Goal: Transaction & Acquisition: Purchase product/service

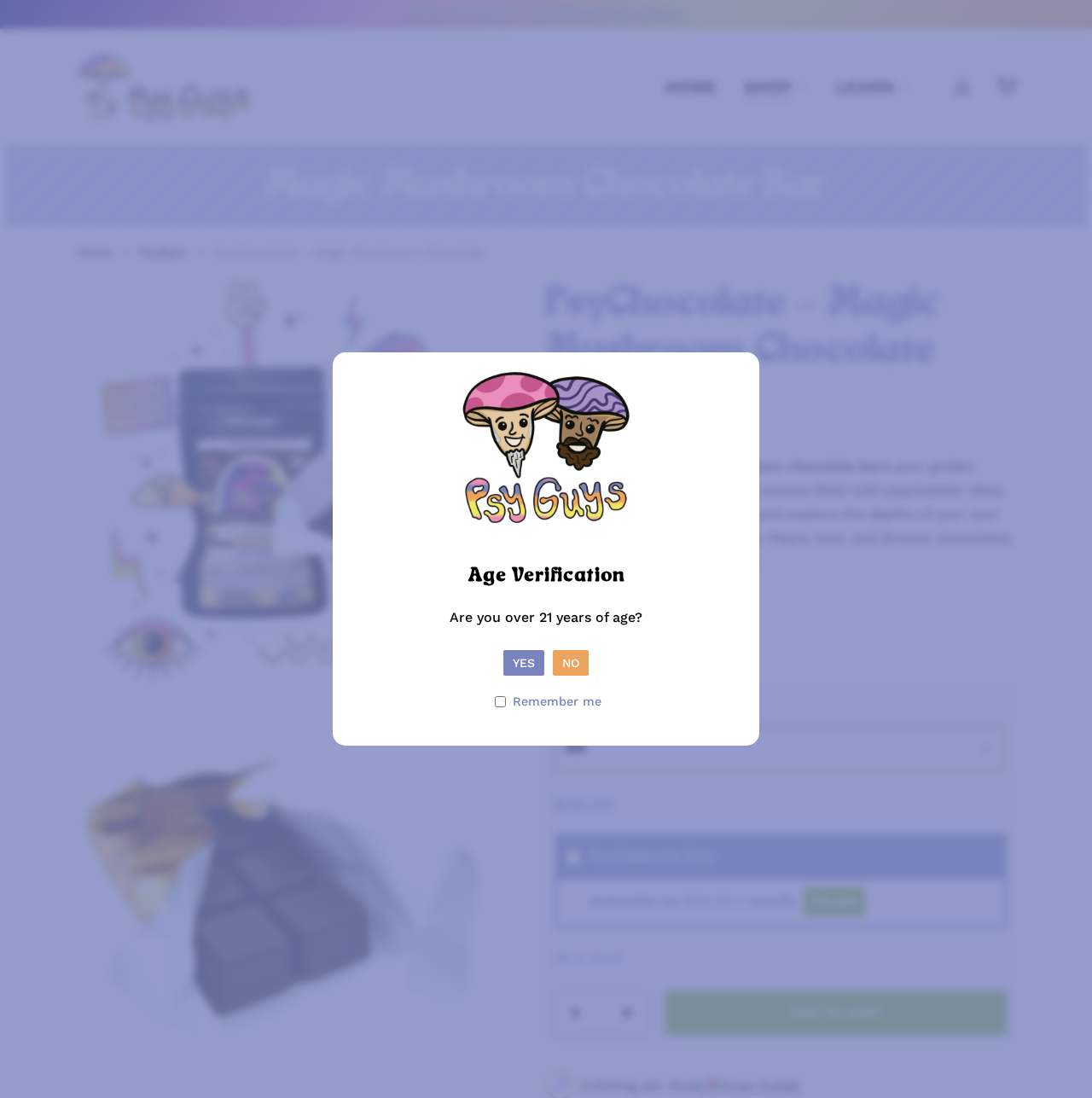
click at [526, 517] on button "Yes" at bounding box center [523, 663] width 41 height 25
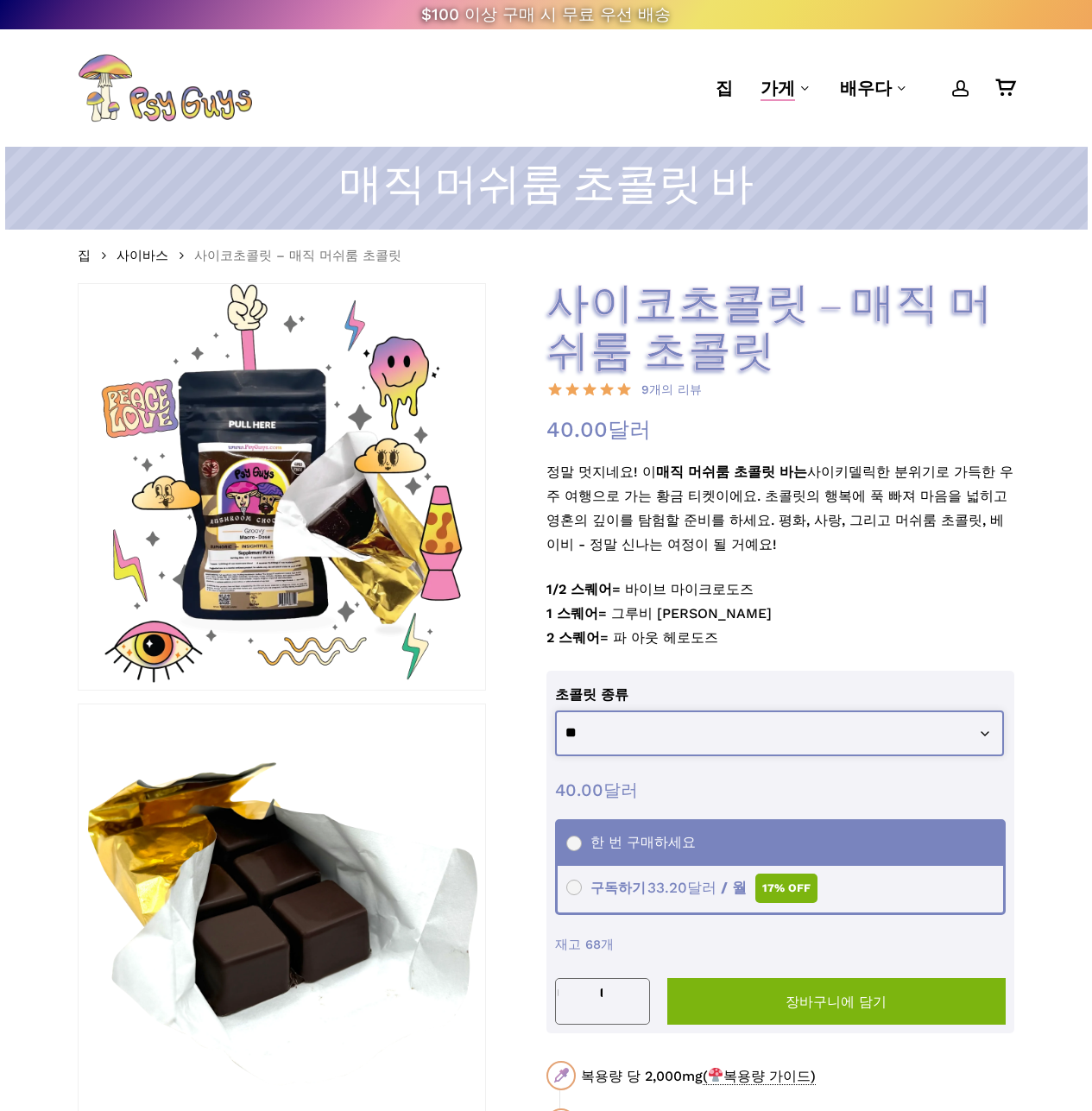
click at [729, 523] on select "********* ** ***** *****" at bounding box center [780, 734] width 449 height 46
click at [749, 523] on p "정말 멋지네요! 이 매직 머쉬룸 초콜릿 바는 사이키델릭한 분위기로 가득한 우주 여행으로 가는 황금 티켓이에요. 초콜릿의 행복에 푹 빠져 마음을…" at bounding box center [781, 519] width 469 height 118
drag, startPoint x: 686, startPoint y: 543, endPoint x: 662, endPoint y: 494, distance: 54.6
click at [662, 494] on p "정말 멋지네요! 이 매직 머쉬룸 초콜릿 바는 사이키델릭한 분위기로 가득한 우주 여행으로 가는 황금 티켓이에요. 초콜릿의 행복에 푹 빠져 마음을…" at bounding box center [781, 519] width 469 height 118
click at [704, 507] on p "정말 멋지네요! 이 매직 머쉬룸 초콜릿 바는 사이키델릭한 분위기로 가득한 우주 여행으로 가는 황금 티켓이에요. 초콜릿의 행복에 푹 빠져 마음을…" at bounding box center [781, 519] width 469 height 118
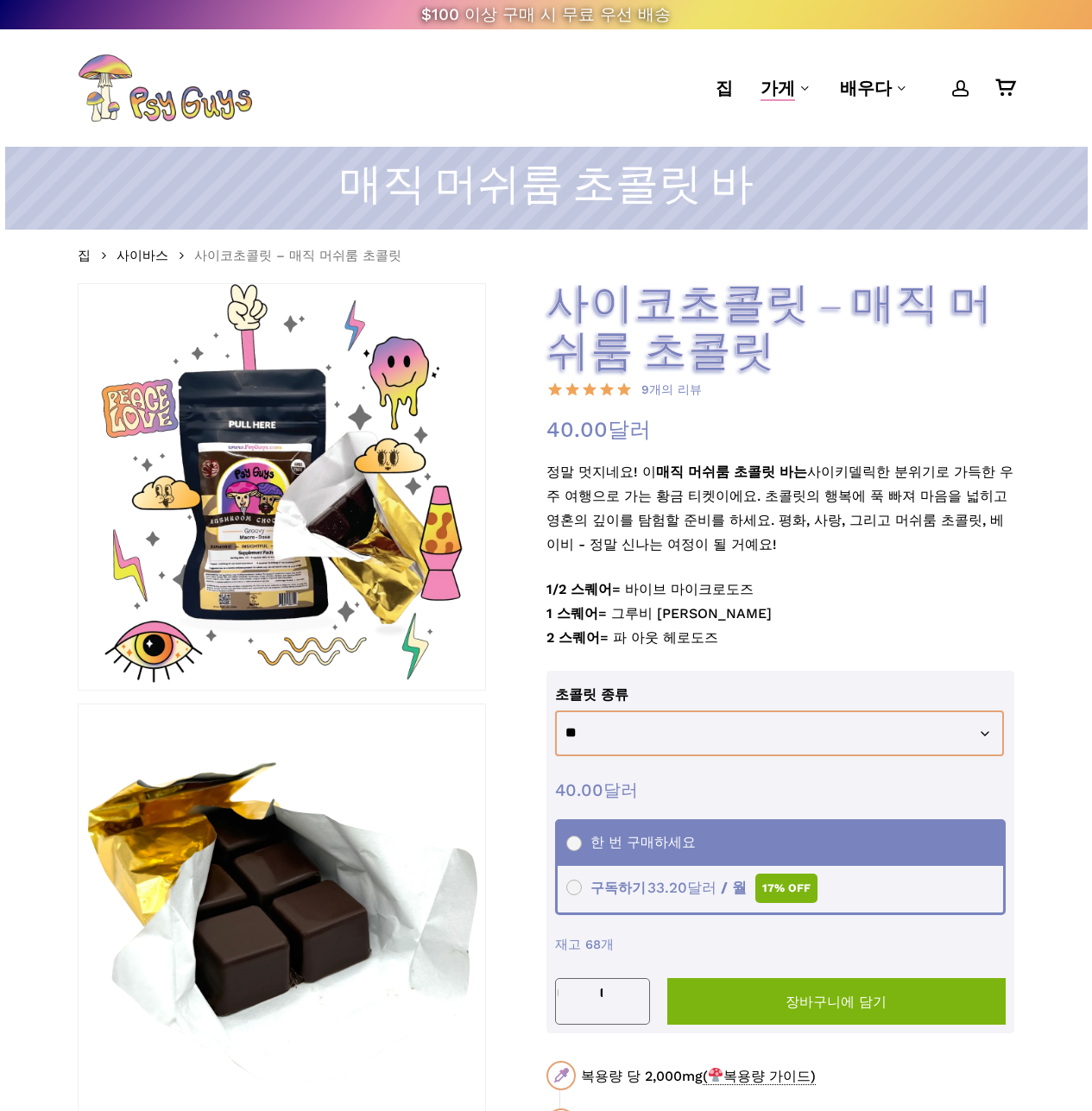
click at [673, 492] on font "사이키델릭한 분위기로 가득한 우주 여행으로 가는 황금 티켓이에요. 초콜릿의 행복에 푹 빠져 마음을 넓히고 영혼의 깊이를 탐험할 준비를 하세요.…" at bounding box center [780, 507] width 467 height 89
click at [756, 523] on p "정말 멋지네요! 이 매직 머쉬룸 초콜릿 바는 사이키델릭한 분위기로 가득한 우주 여행으로 가는 황금 티켓이에요. 초콜릿의 행복에 푹 빠져 마음을…" at bounding box center [781, 519] width 469 height 118
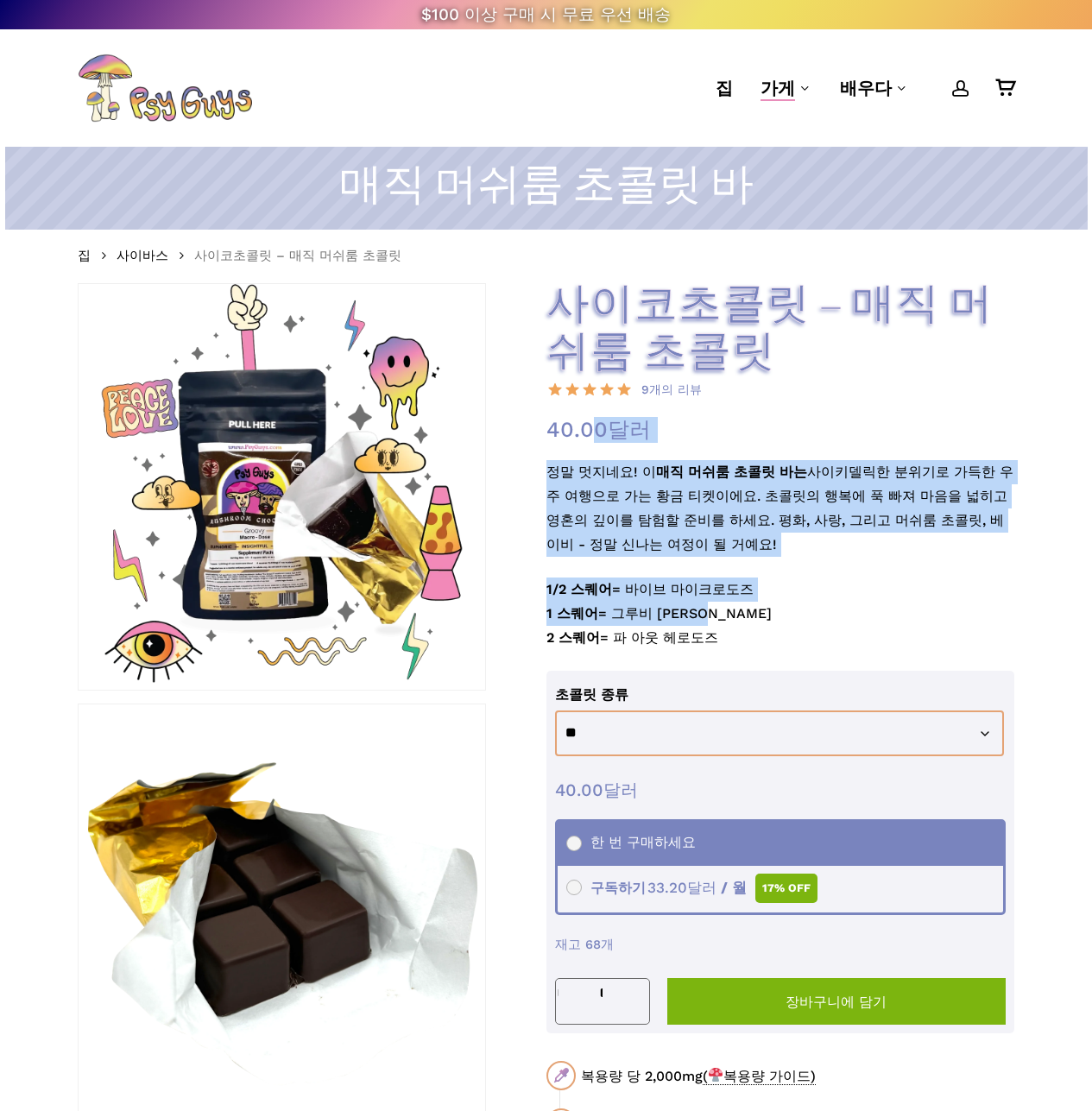
drag, startPoint x: 721, startPoint y: 609, endPoint x: 732, endPoint y: 484, distance: 125.5
click at [608, 453] on div "사이코초콜릿 – 매직 머쉬룸 초콜릿 9개의 리뷰 40.00 달러 - 또는 33.20 달러 / 월 정말 멋지네요! 이 매직 머쉬룸 초콜릿 바는 …" at bounding box center [781, 1035] width 469 height 1504
click at [732, 484] on p "정말 멋지네요! 이 매직 머쉬룸 초콜릿 바는 사이키델릭한 분위기로 가득한 우주 여행으로 가는 황금 티켓이에요. 초콜릿의 행복에 푹 빠져 마음을…" at bounding box center [781, 519] width 469 height 118
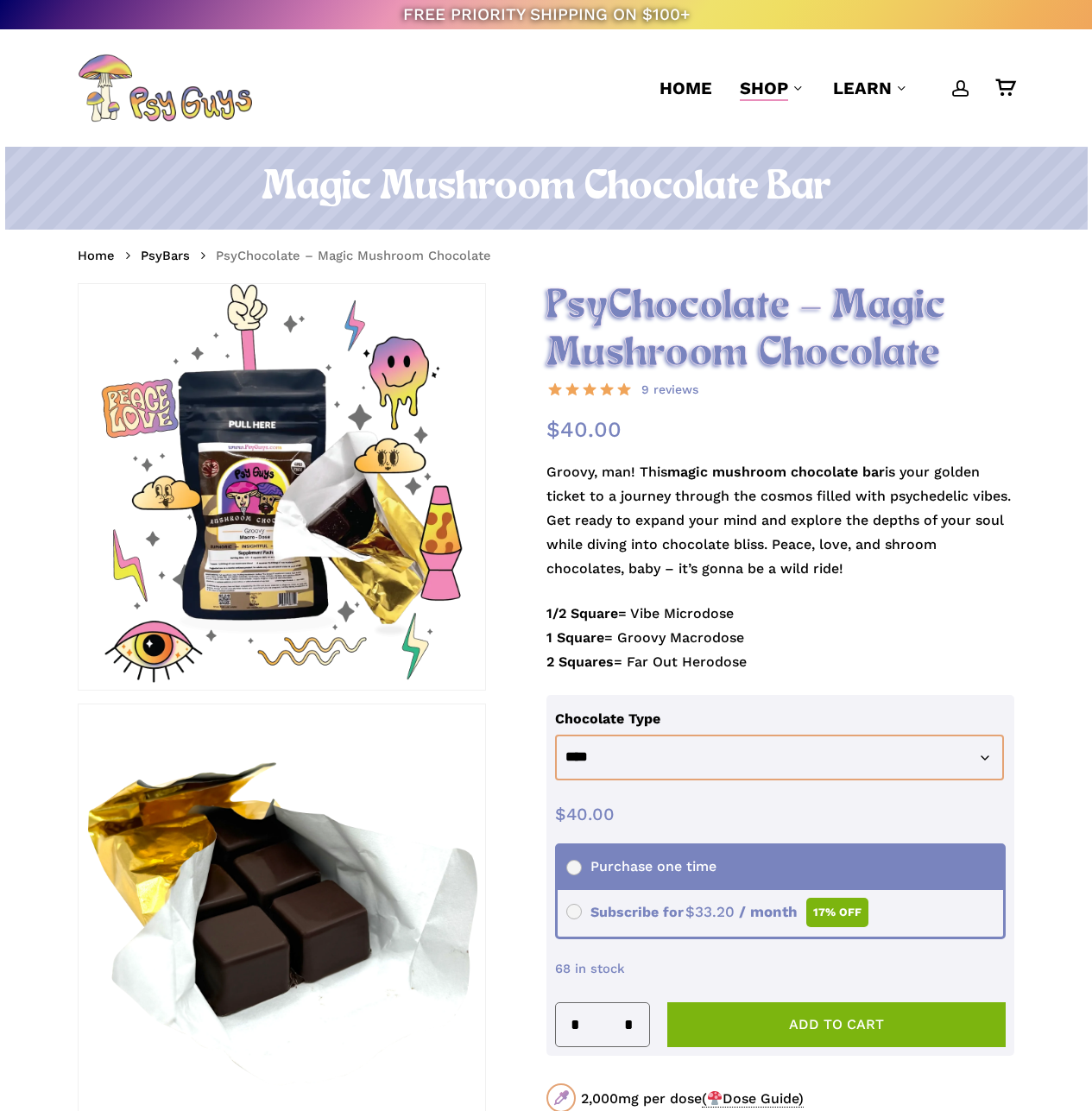
click at [556, 295] on h2 "PsyChocolate – Magic Mushroom Chocolate" at bounding box center [781, 330] width 469 height 95
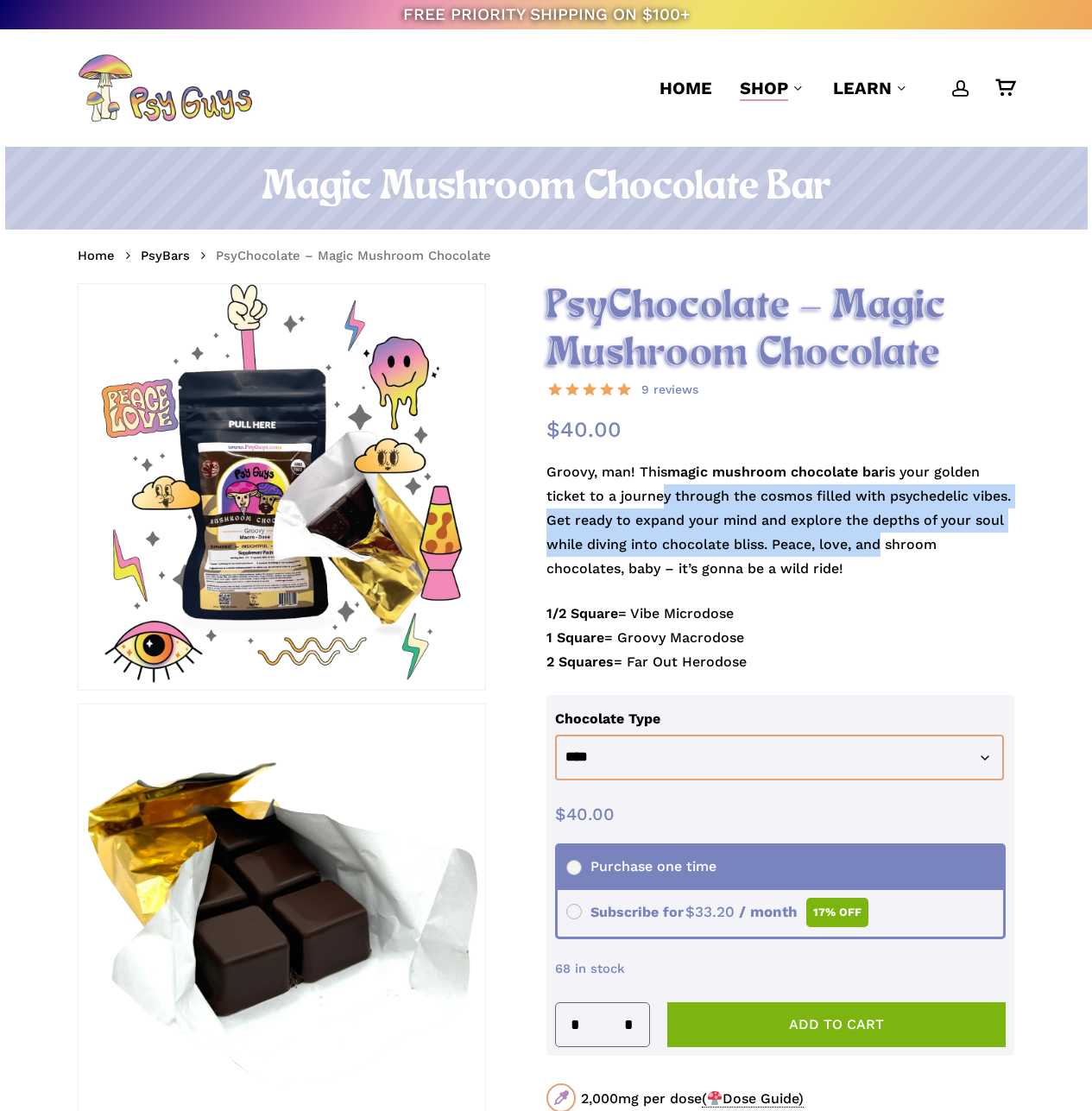
drag, startPoint x: 665, startPoint y: 489, endPoint x: 882, endPoint y: 544, distance: 223.9
click at [882, 523] on p "Groovy, man! This magic mushroom chocolate bar is your golden ticket to a journ…" at bounding box center [781, 531] width 469 height 141
click at [824, 523] on p "Groovy, man! This magic mushroom chocolate bar is your golden ticket to a journ…" at bounding box center [781, 531] width 469 height 141
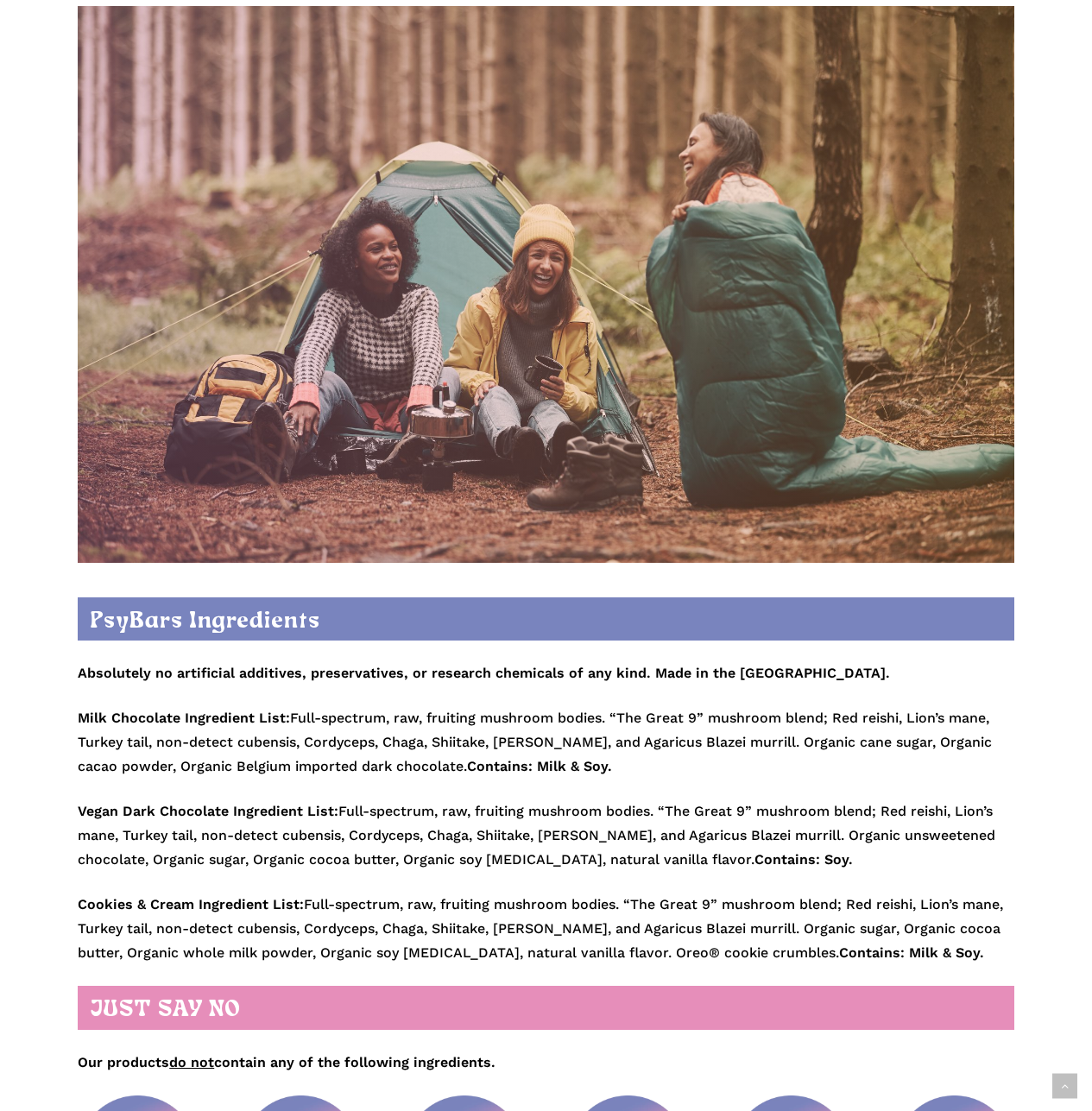
scroll to position [2418, 0]
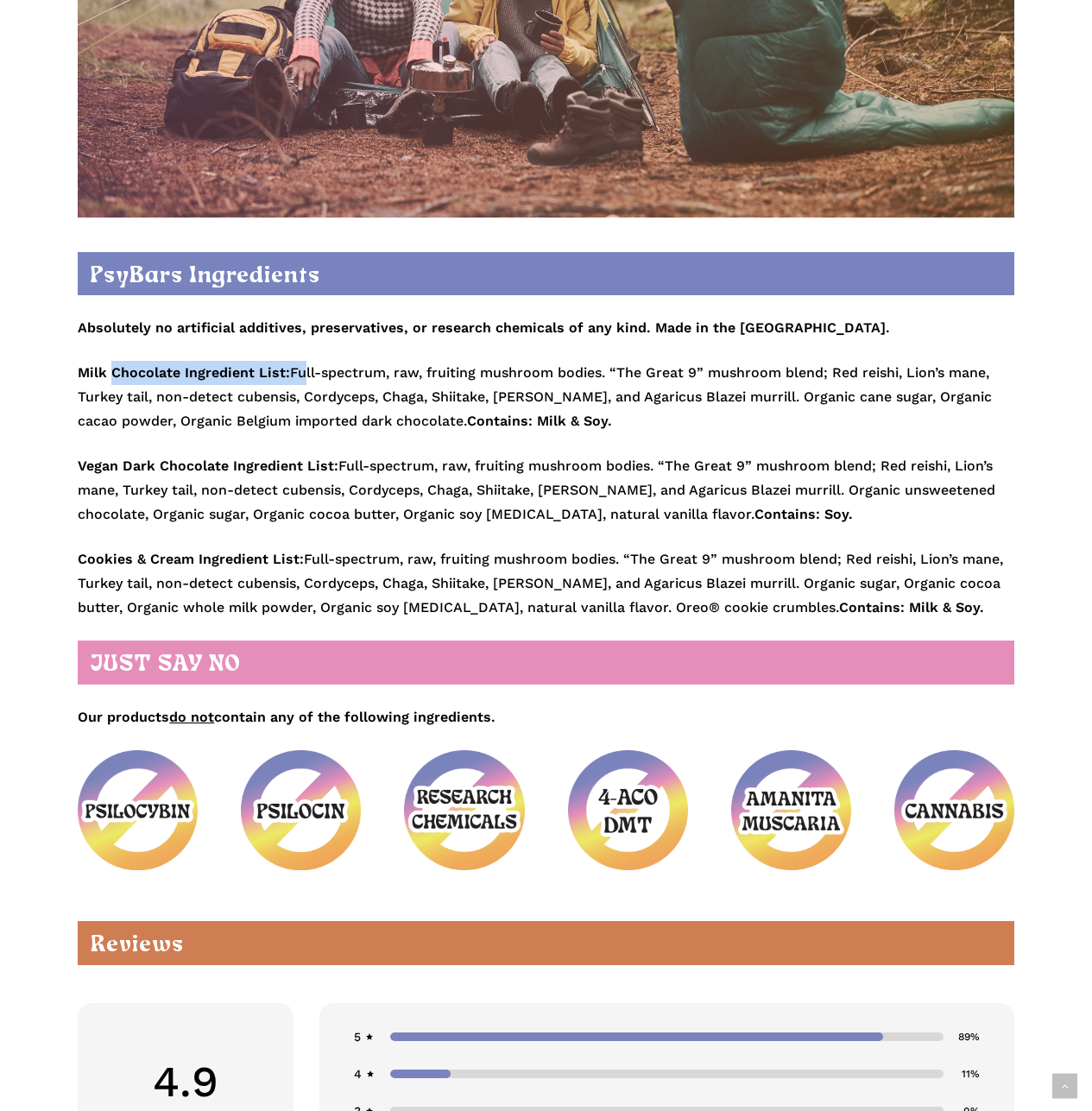
drag, startPoint x: 303, startPoint y: 375, endPoint x: 106, endPoint y: 412, distance: 200.4
click at [109, 379] on p "Milk Chocolate Ingredient List: Full-spectrum, raw, fruiting mushroom bodies. “…" at bounding box center [546, 408] width 937 height 94
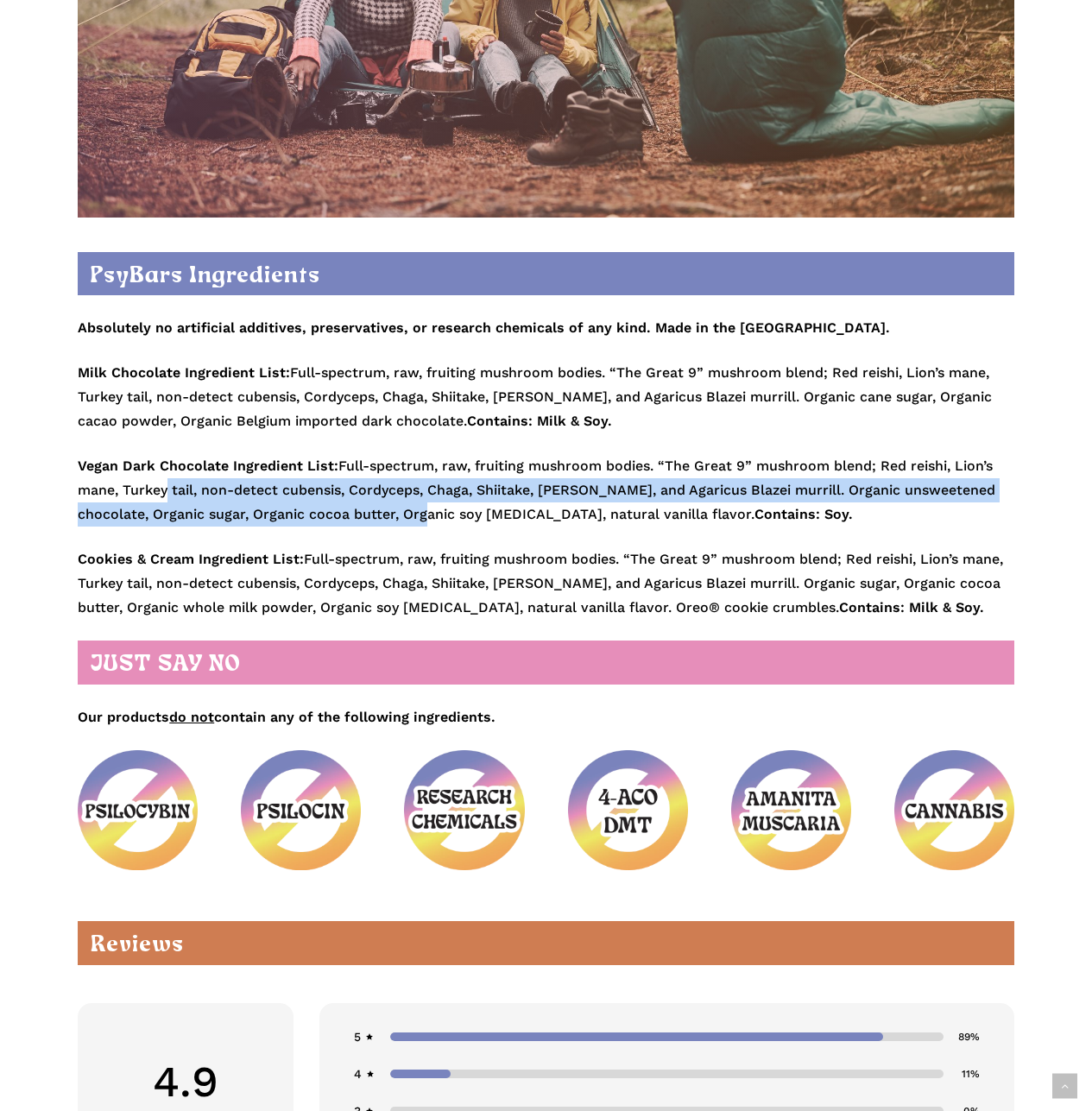
drag, startPoint x: 169, startPoint y: 485, endPoint x: 468, endPoint y: 511, distance: 300.1
click at [468, 511] on p "Vegan Dark Chocolate Ingredient List: Full-spectrum, raw, fruiting mushroom bod…" at bounding box center [546, 501] width 937 height 94
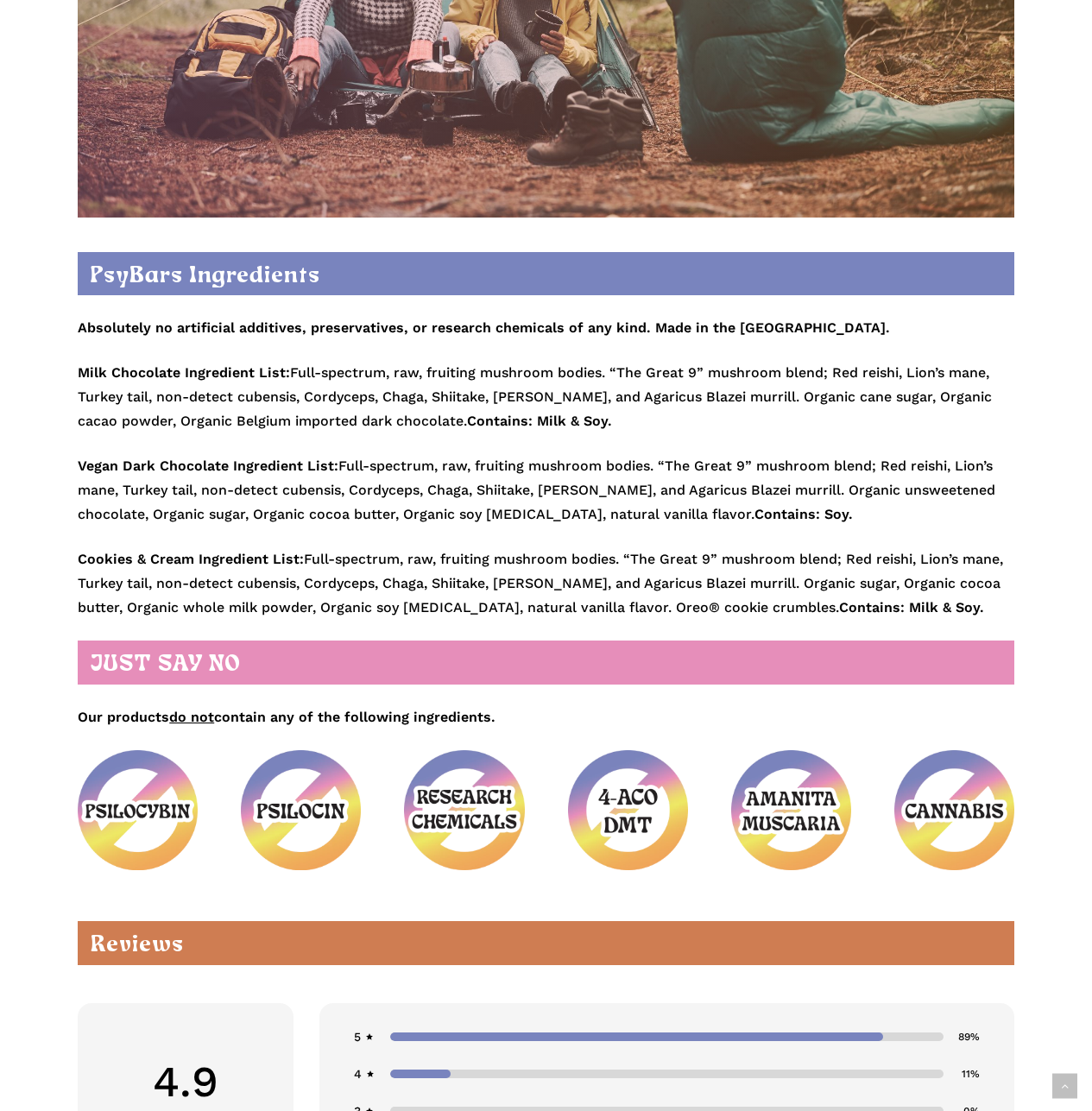
click at [454, 523] on p "Cookies & Cream Ingredient List: Full-spectrum, raw, fruiting mushroom bodies. …" at bounding box center [546, 584] width 937 height 73
click at [493, 391] on p "Milk Chocolate Ingredient List: Full-spectrum, raw, fruiting mushroom bodies. “…" at bounding box center [546, 408] width 937 height 94
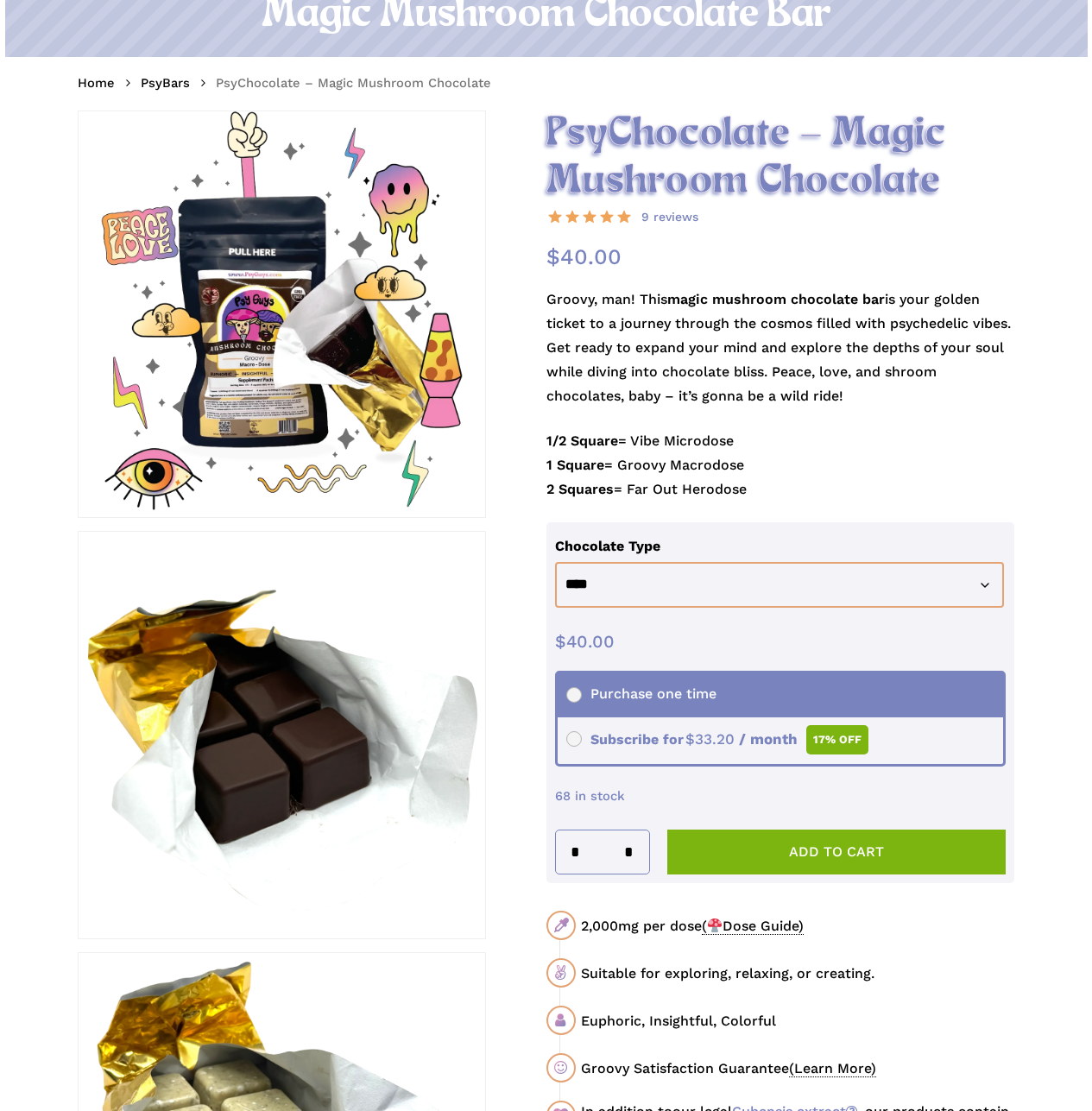
scroll to position [86, 0]
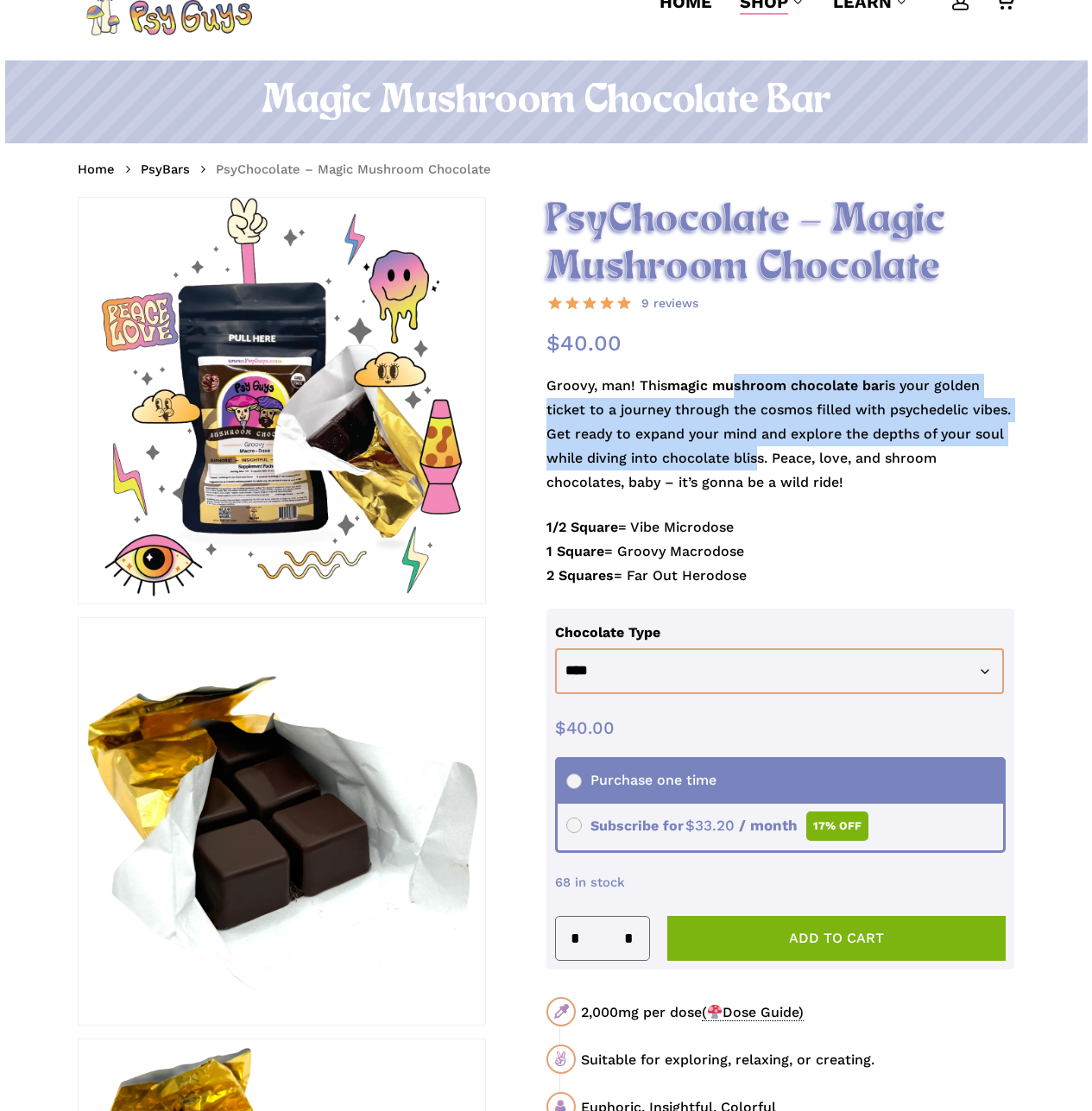
drag, startPoint x: 733, startPoint y: 396, endPoint x: 756, endPoint y: 456, distance: 64.3
click at [756, 456] on p "Groovy, man! This magic mushroom chocolate bar is your golden ticket to a journ…" at bounding box center [781, 444] width 469 height 141
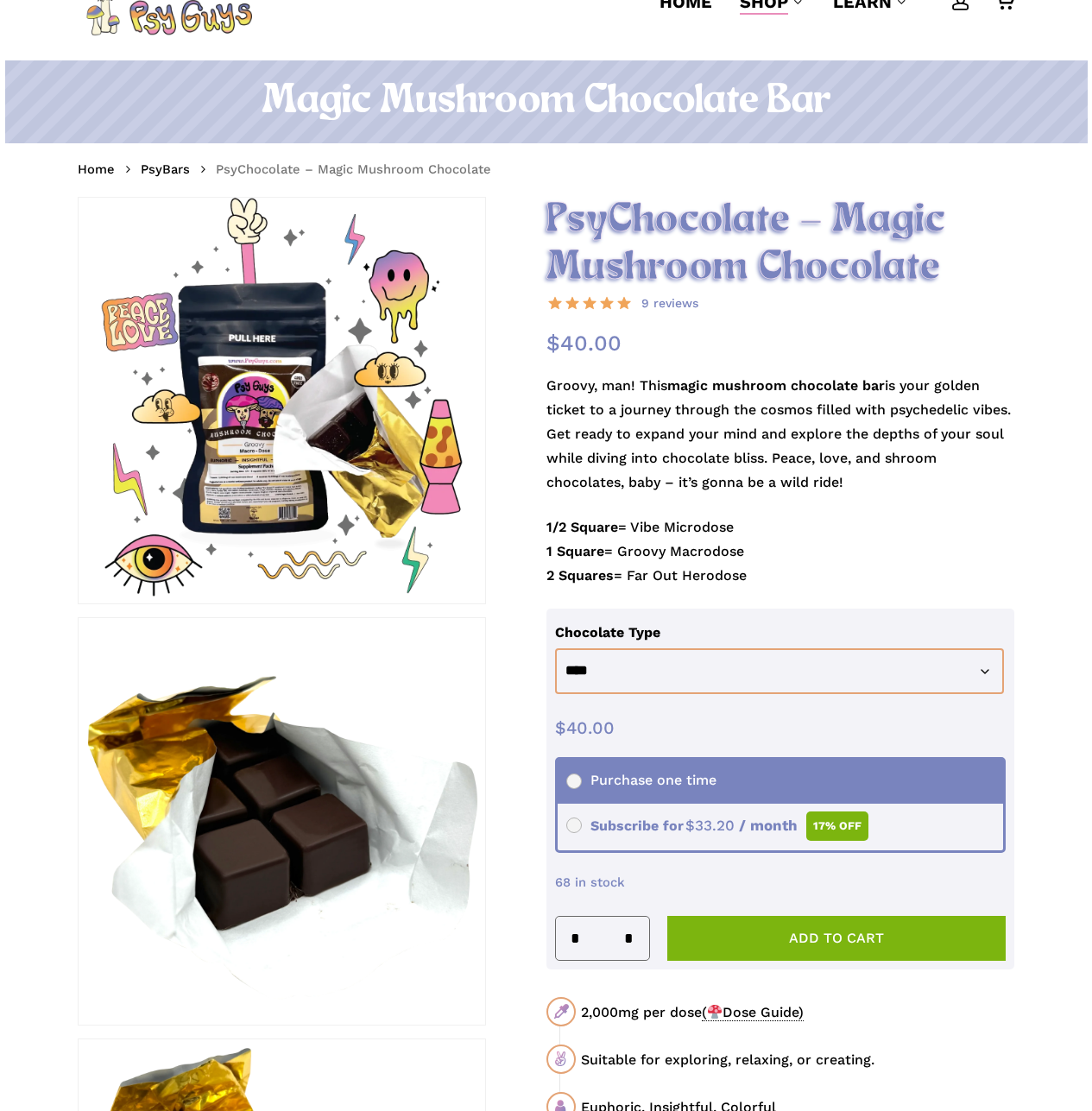
click at [803, 472] on p "Groovy, man! This magic mushroom chocolate bar is your golden ticket to a journ…" at bounding box center [781, 444] width 469 height 141
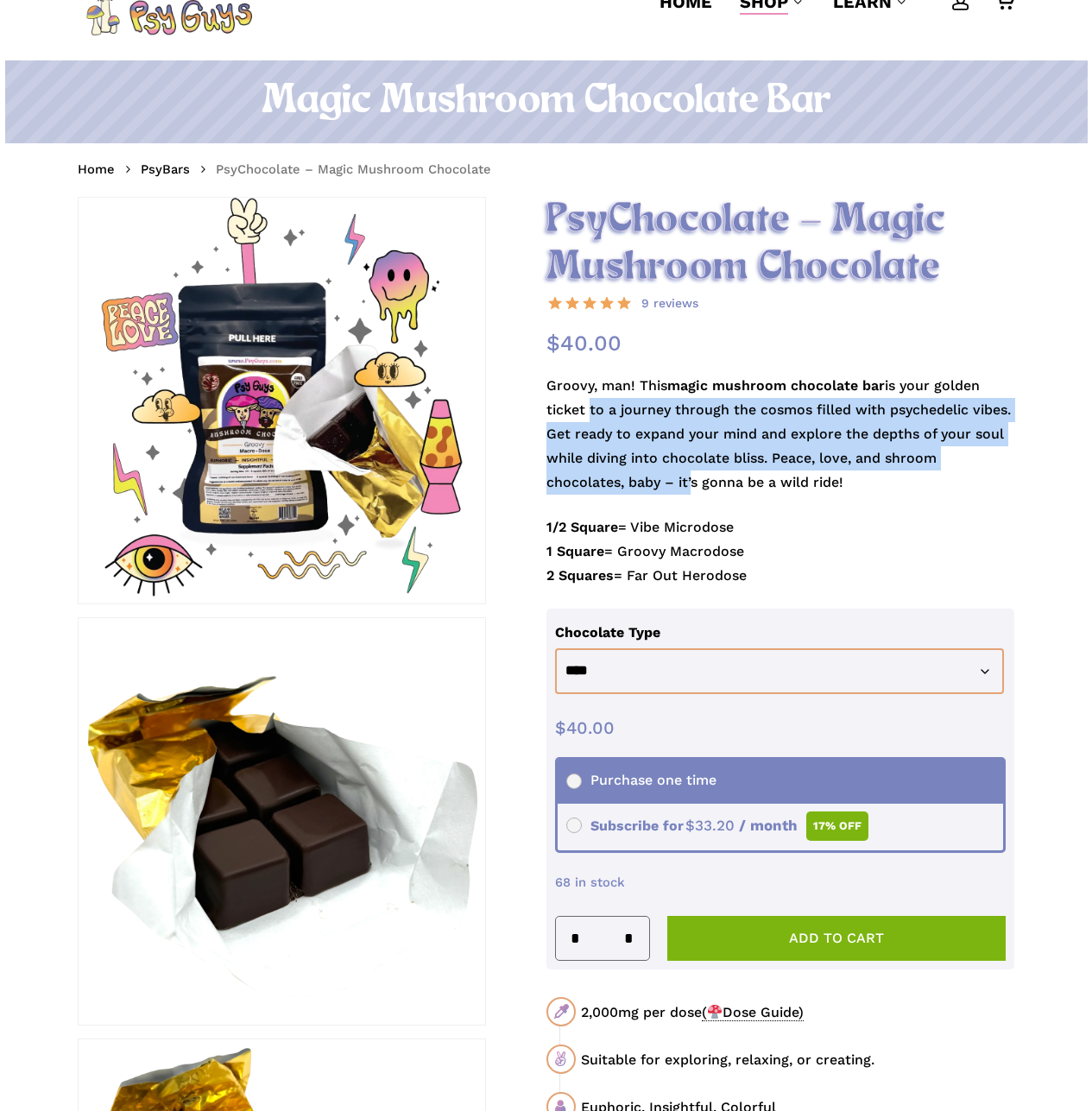
drag, startPoint x: 588, startPoint y: 409, endPoint x: 692, endPoint y: 476, distance: 123.7
click at [692, 476] on p "Groovy, man! This magic mushroom chocolate bar is your golden ticket to a journ…" at bounding box center [781, 444] width 469 height 141
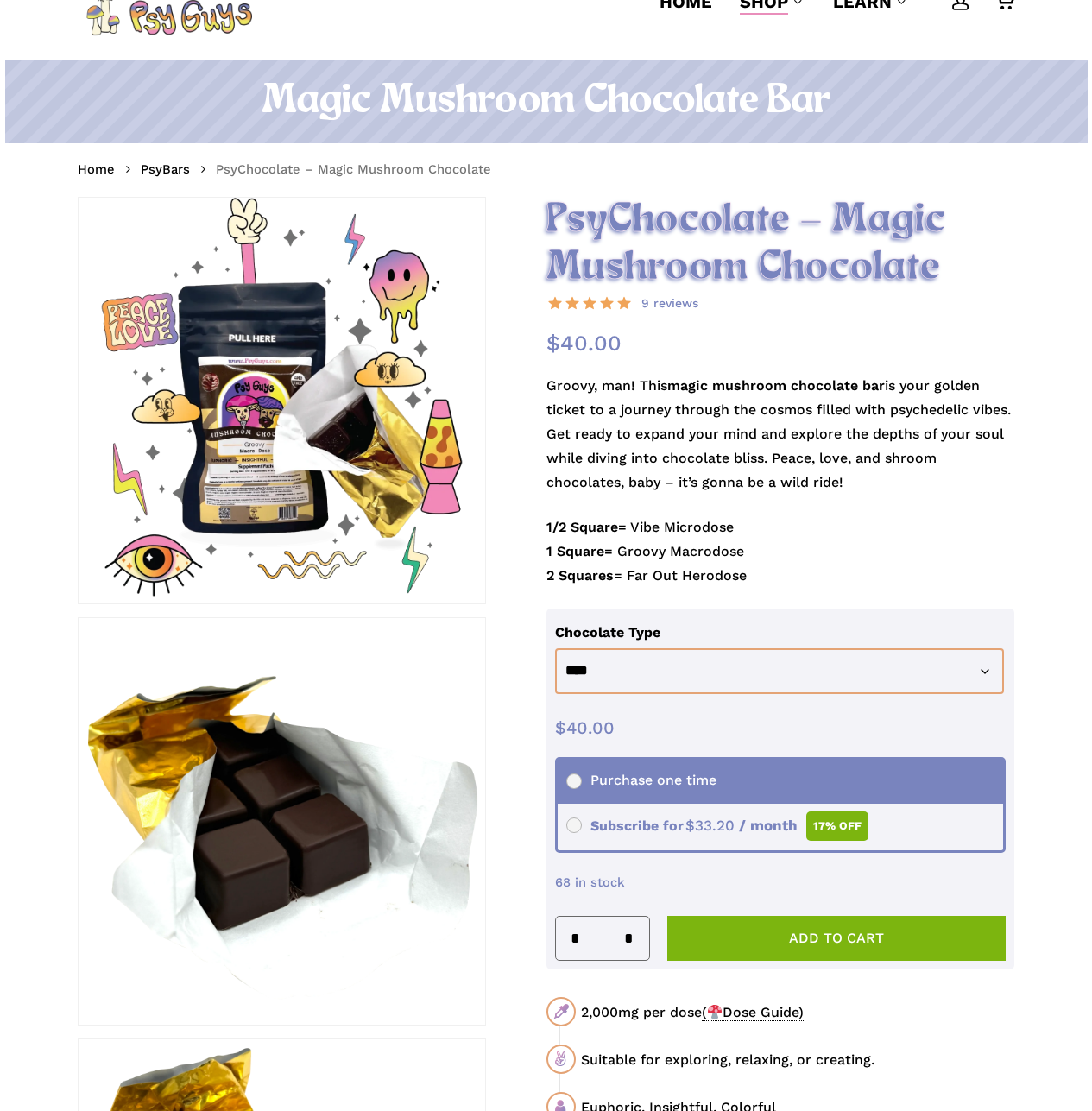
click at [748, 502] on p "Groovy, man! This magic mushroom chocolate bar is your golden ticket to a journ…" at bounding box center [781, 444] width 469 height 141
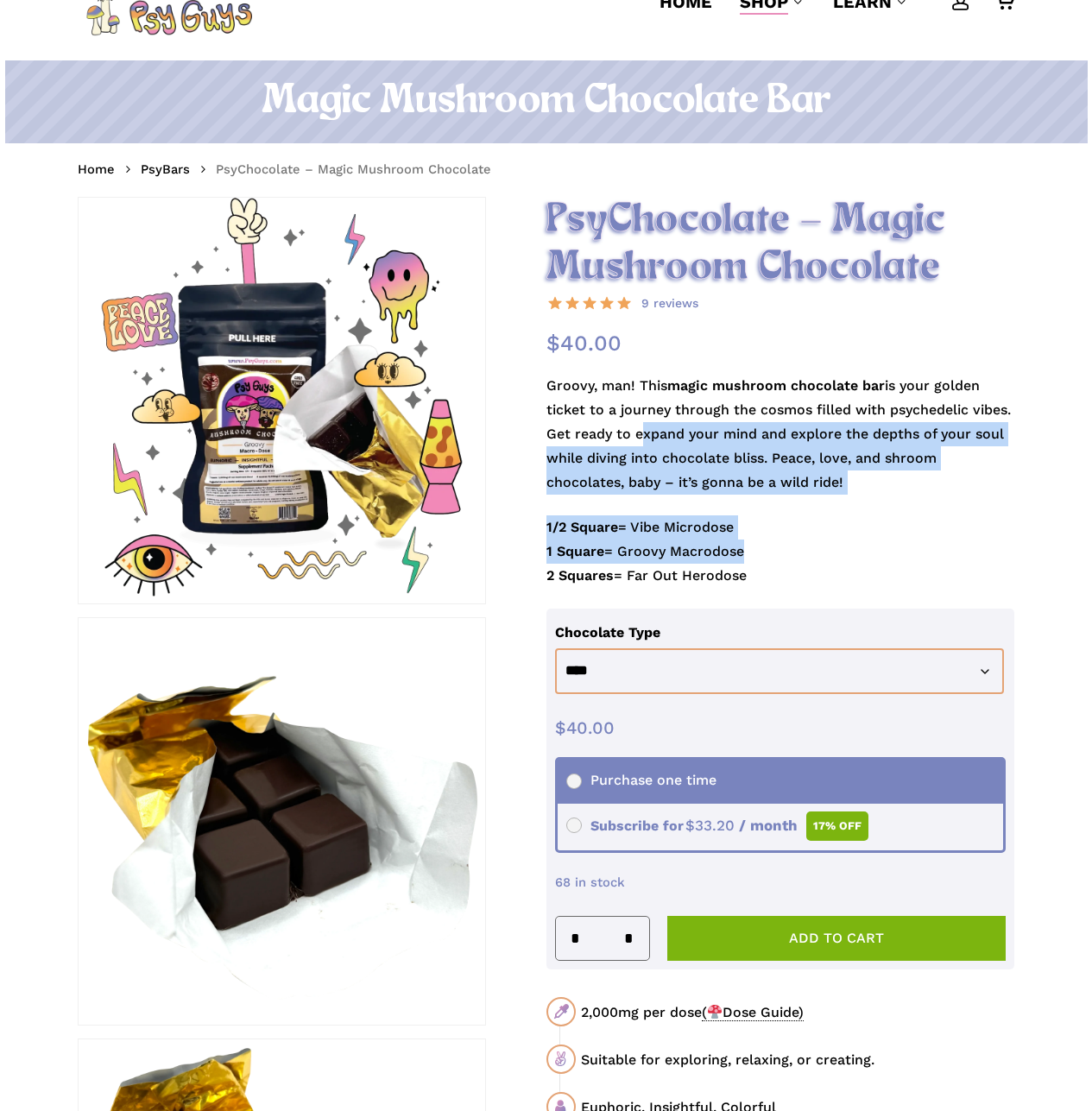
drag, startPoint x: 739, startPoint y: 555, endPoint x: 790, endPoint y: 417, distance: 147.1
click at [657, 435] on div "Groovy, man! This magic mushroom chocolate bar is your golden ticket to a journ…" at bounding box center [781, 491] width 469 height 235
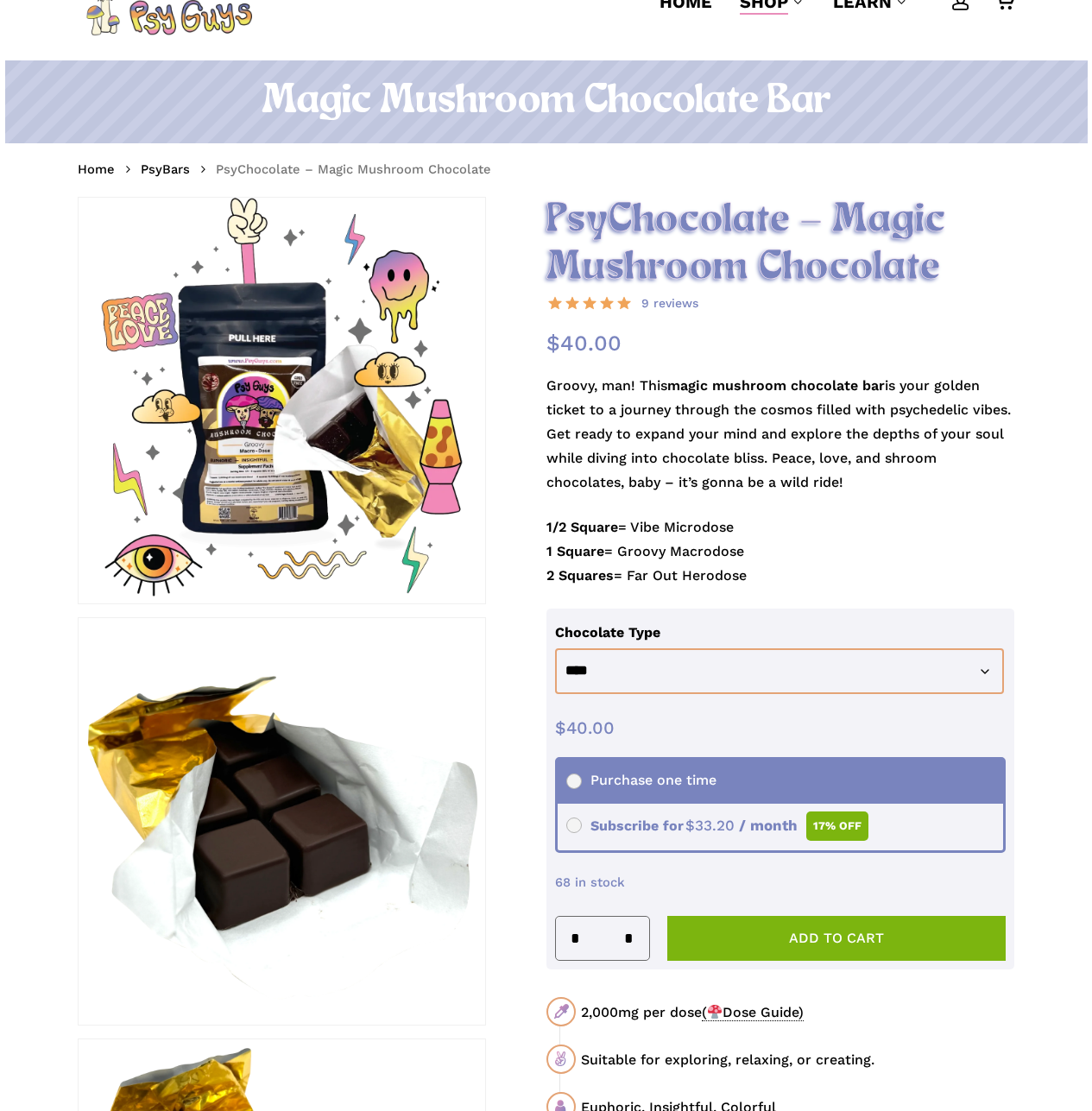
click at [809, 417] on p "Groovy, man! This magic mushroom chocolate bar is your golden ticket to a journ…" at bounding box center [781, 444] width 469 height 141
click at [256, 422] on div at bounding box center [282, 401] width 407 height 407
click at [336, 435] on div at bounding box center [282, 401] width 407 height 407
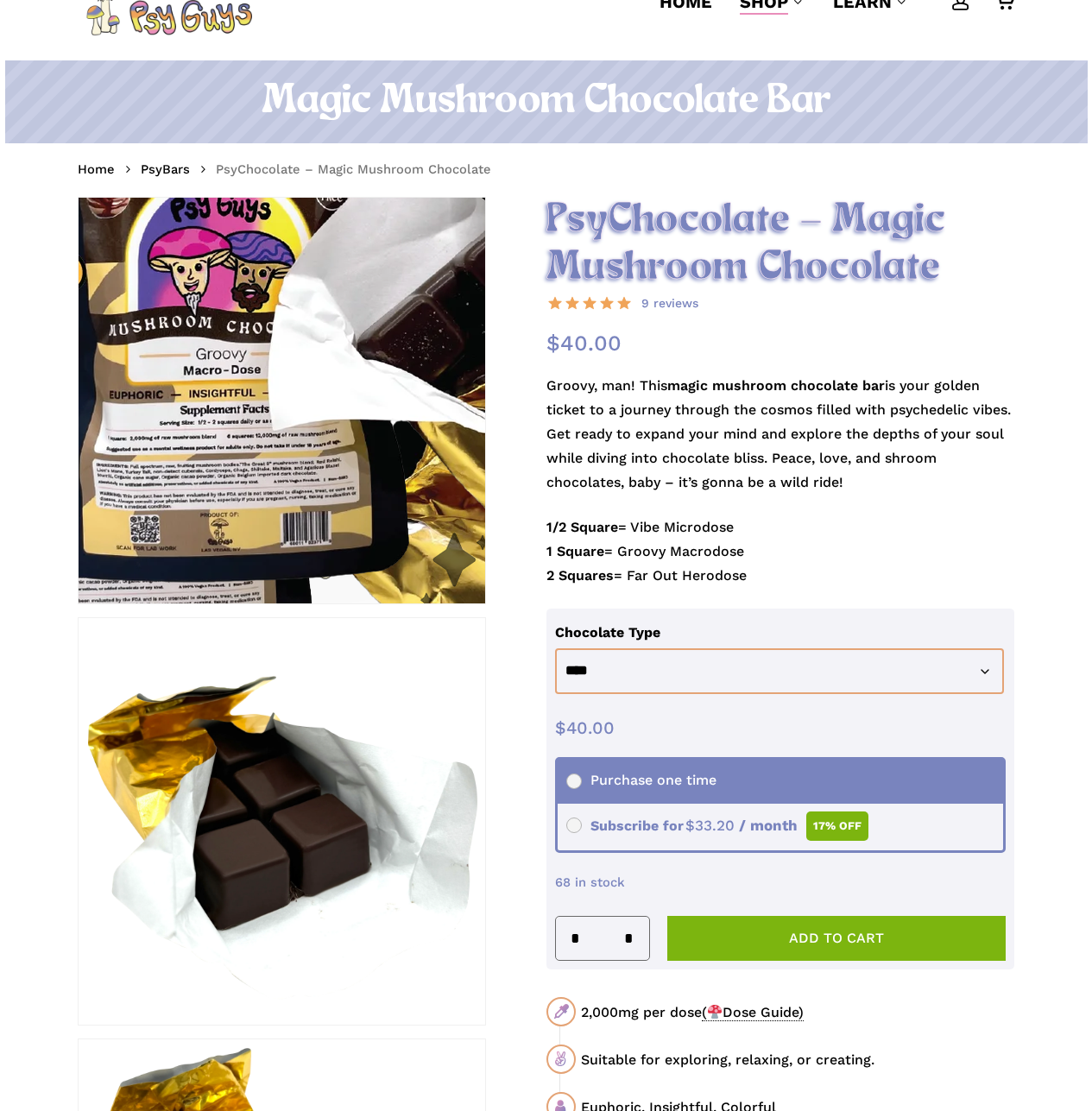
click at [275, 507] on img at bounding box center [290, 242] width 1037 height 1036
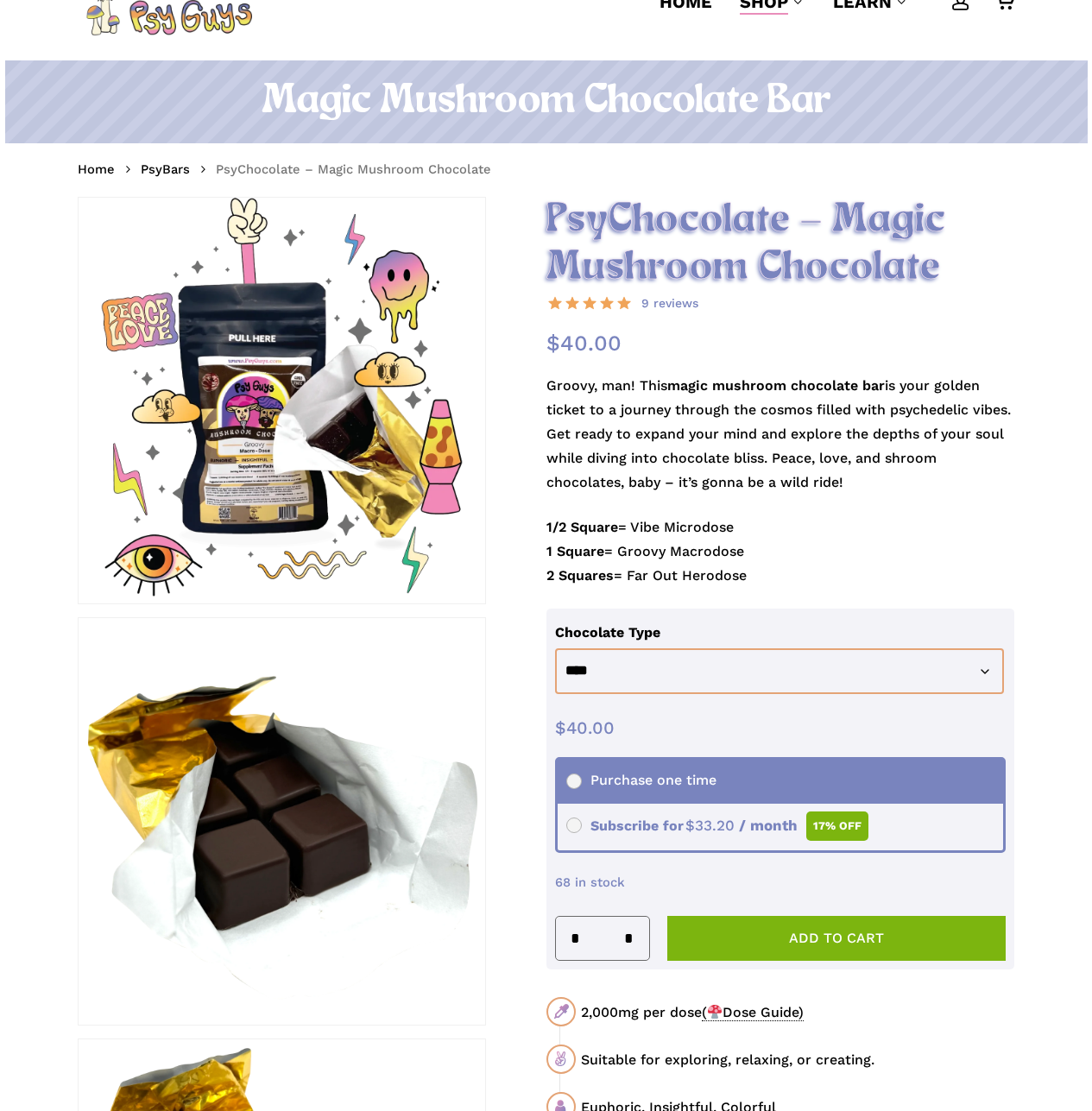
click at [741, 436] on p "Groovy, man! This magic mushroom chocolate bar is your golden ticket to a journ…" at bounding box center [781, 444] width 469 height 141
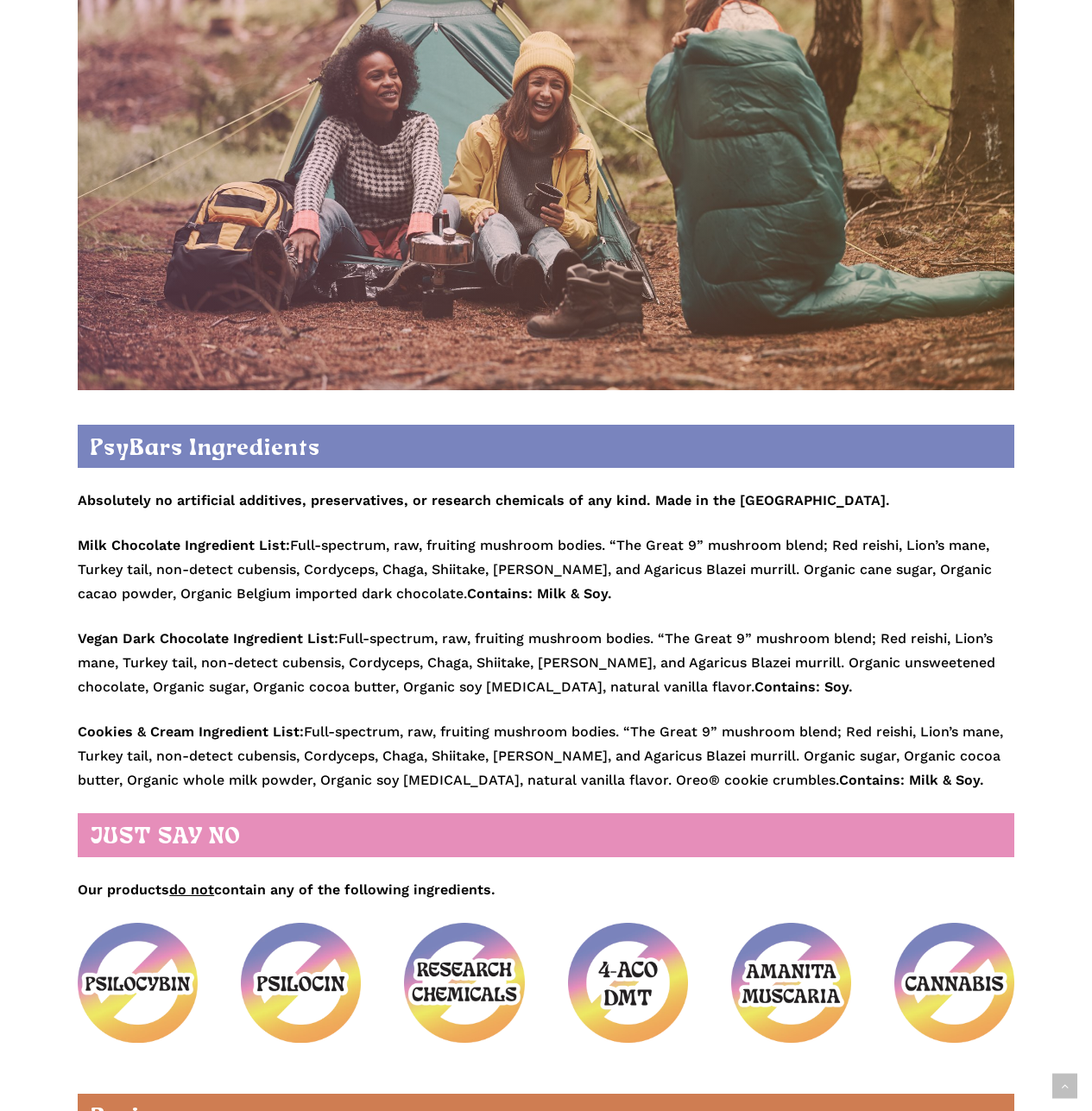
scroll to position [2331, 0]
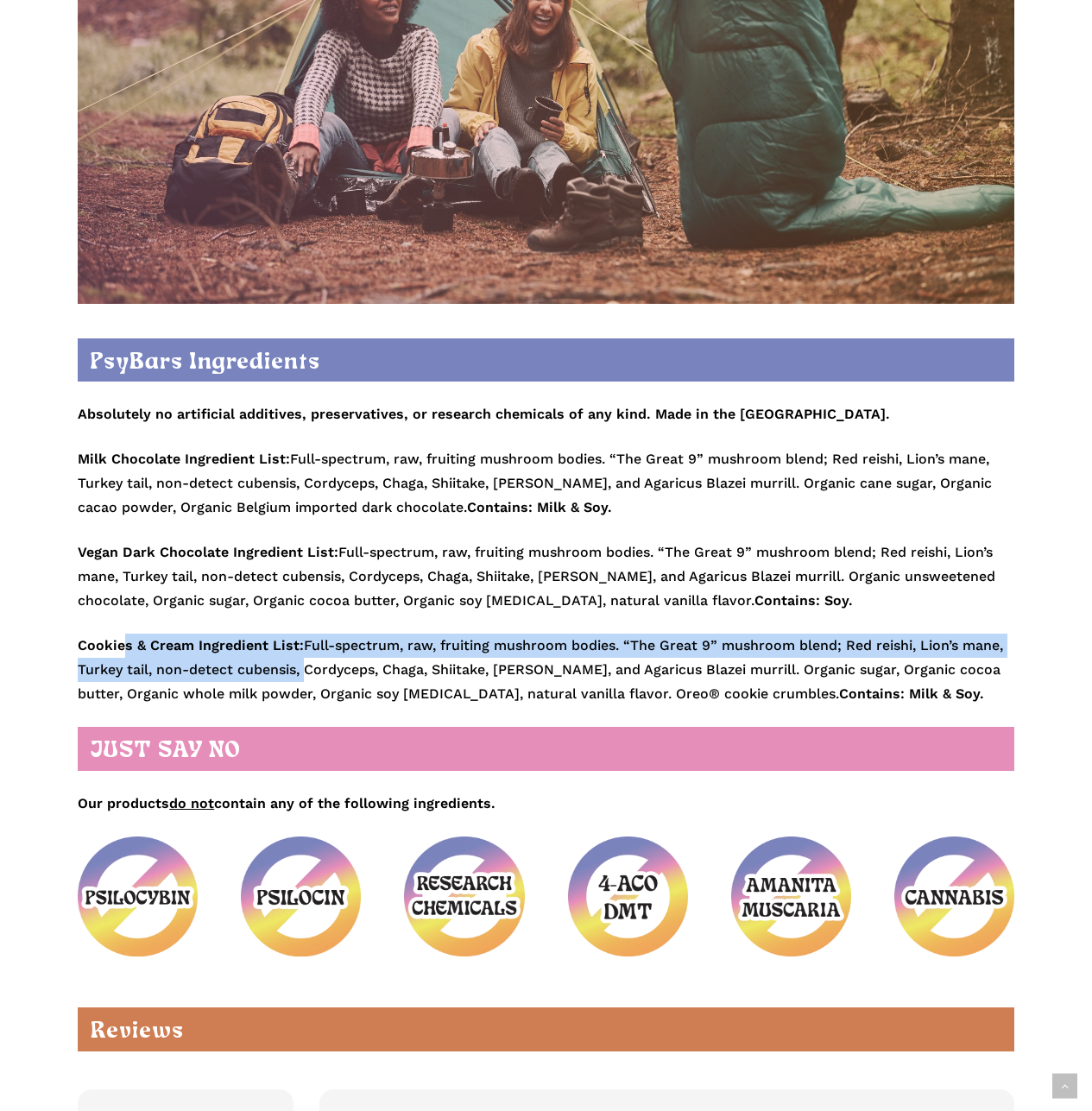
drag, startPoint x: 124, startPoint y: 652, endPoint x: 310, endPoint y: 669, distance: 186.8
click at [310, 523] on p "Cookies & Cream Ingredient List: Full-spectrum, raw, fruiting mushroom bodies. …" at bounding box center [546, 670] width 937 height 73
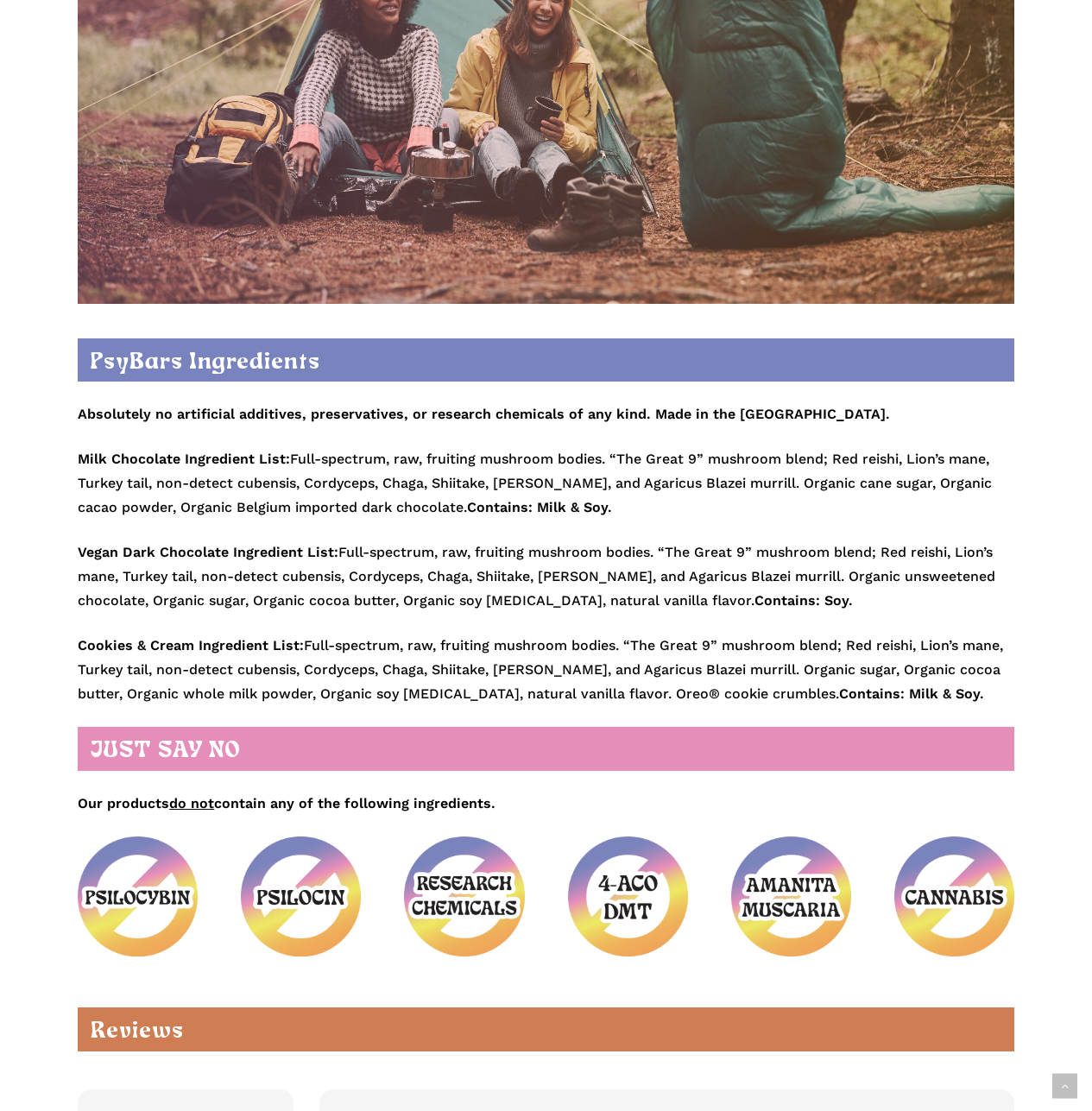
click at [348, 523] on p "Cookies & Cream Ingredient List: Full-spectrum, raw, fruiting mushroom bodies. …" at bounding box center [546, 670] width 937 height 73
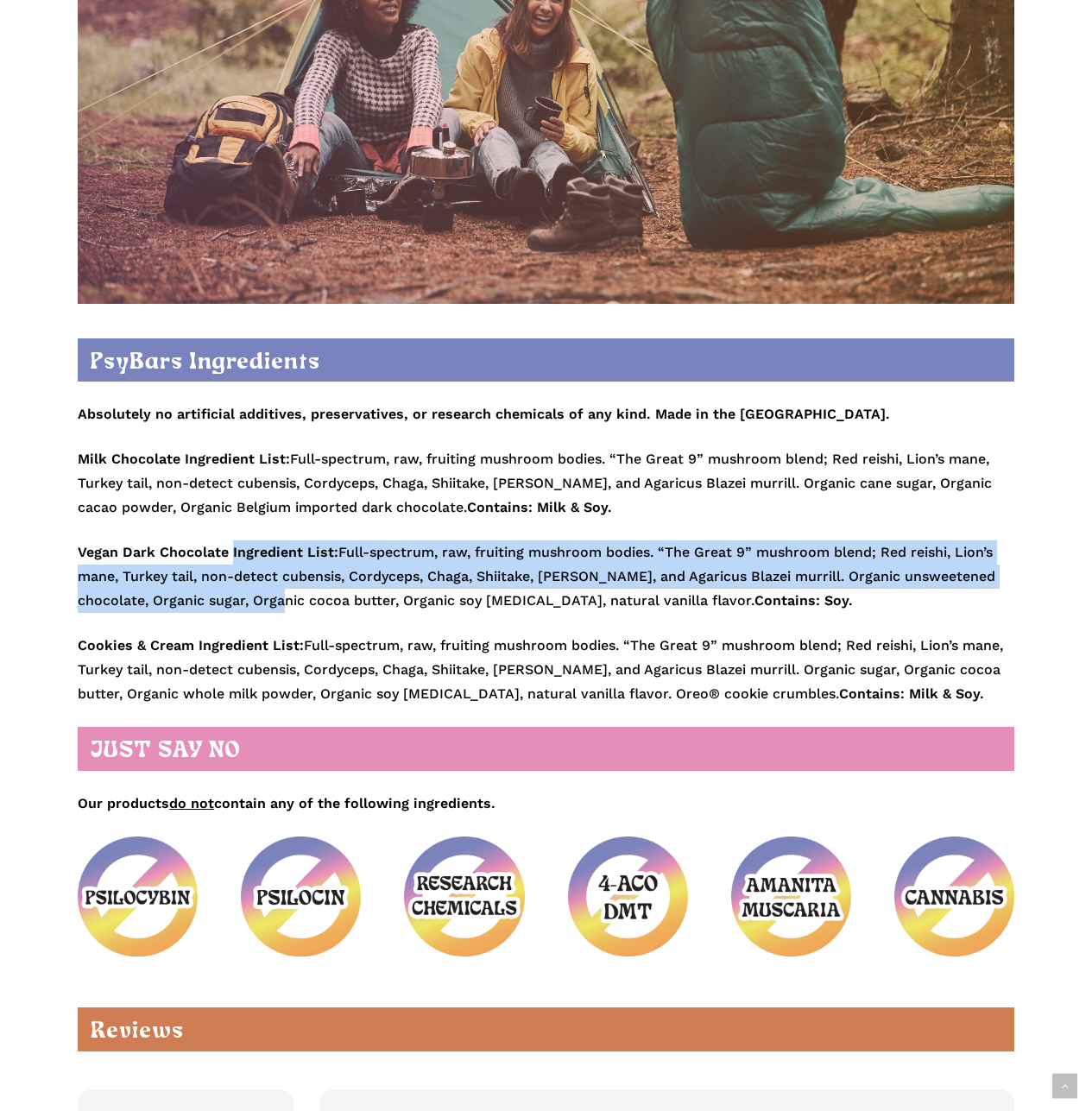
drag, startPoint x: 322, startPoint y: 612, endPoint x: 341, endPoint y: 652, distance: 44.3
click at [228, 523] on p "Vegan Dark Chocolate Ingredient List: Full-spectrum, raw, fruiting mushroom bod…" at bounding box center [546, 588] width 937 height 94
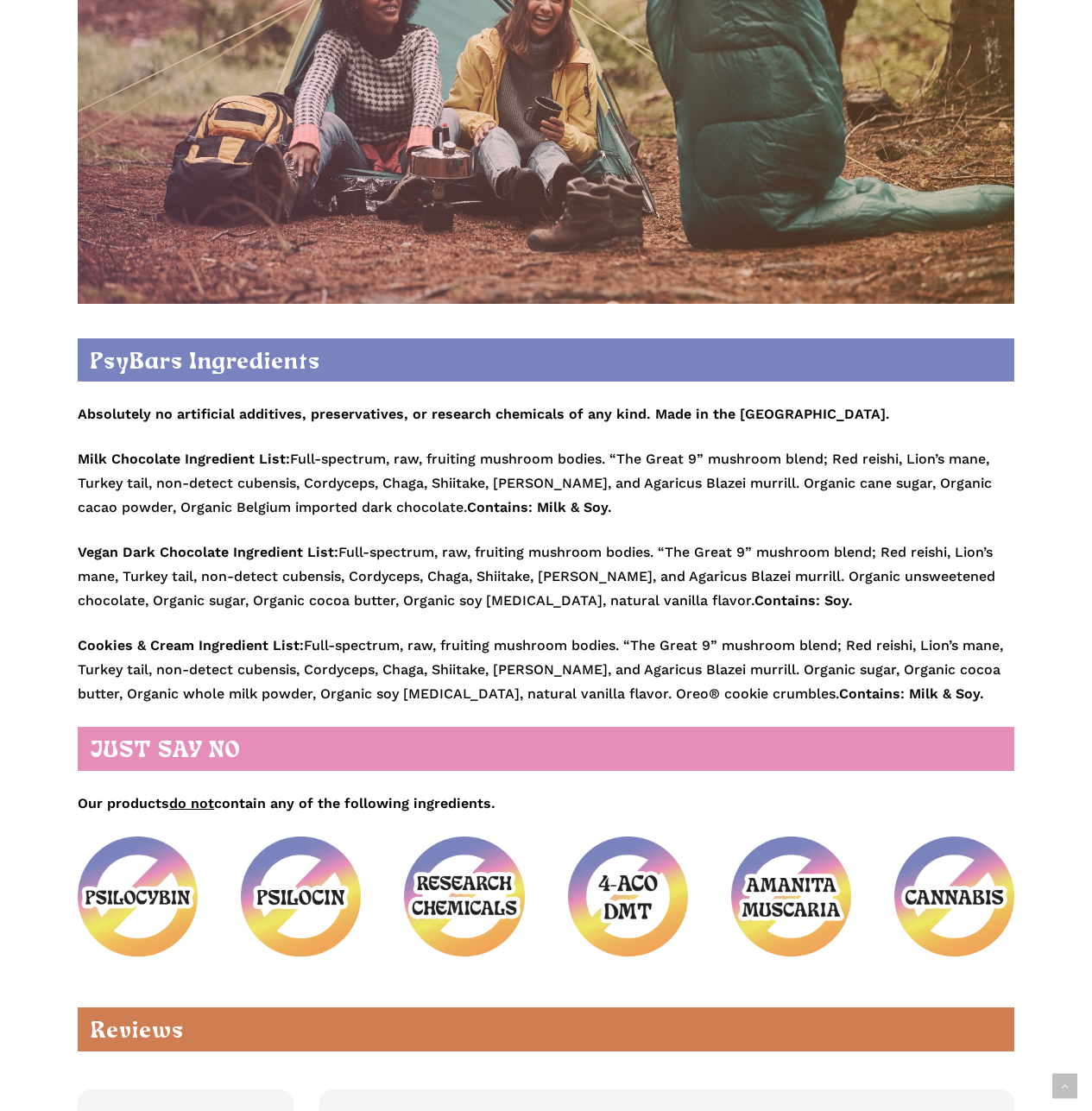
click at [358, 523] on p "Cookies & Cream Ingredient List: Full-spectrum, raw, fruiting mushroom bodies. …" at bounding box center [546, 670] width 937 height 73
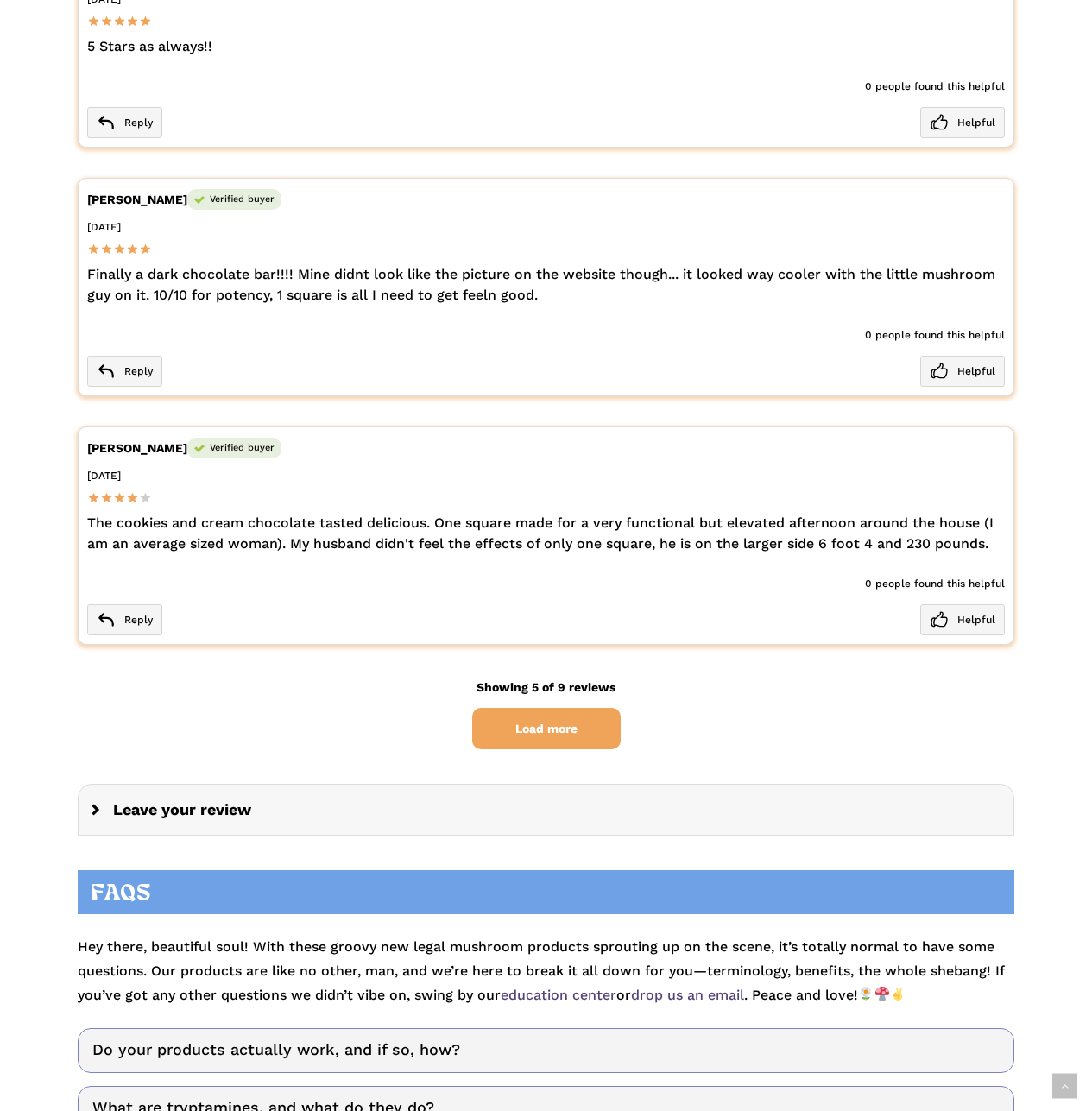
scroll to position [4403, 0]
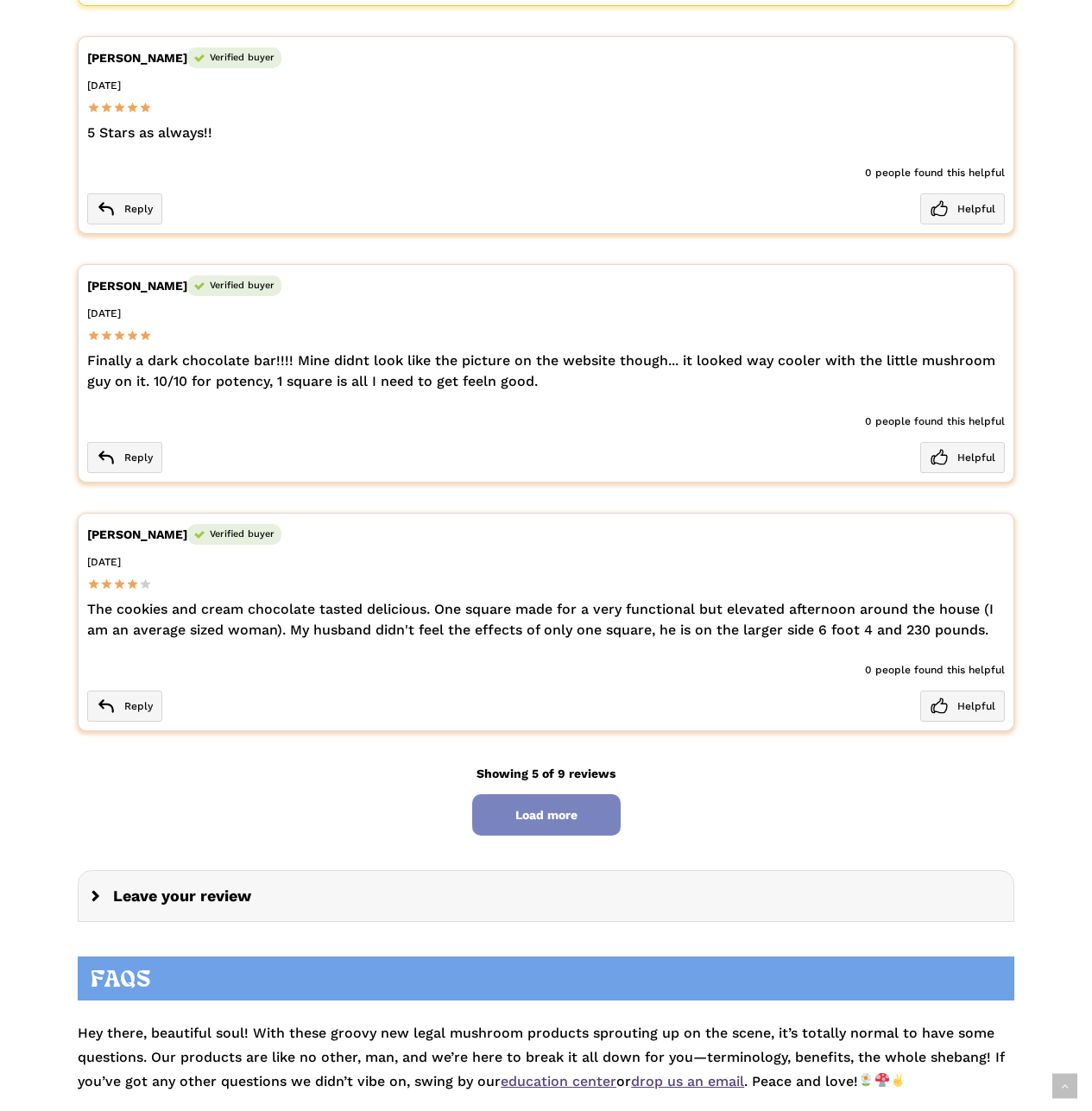
click at [593, 523] on span "Load more" at bounding box center [546, 814] width 148 height 41
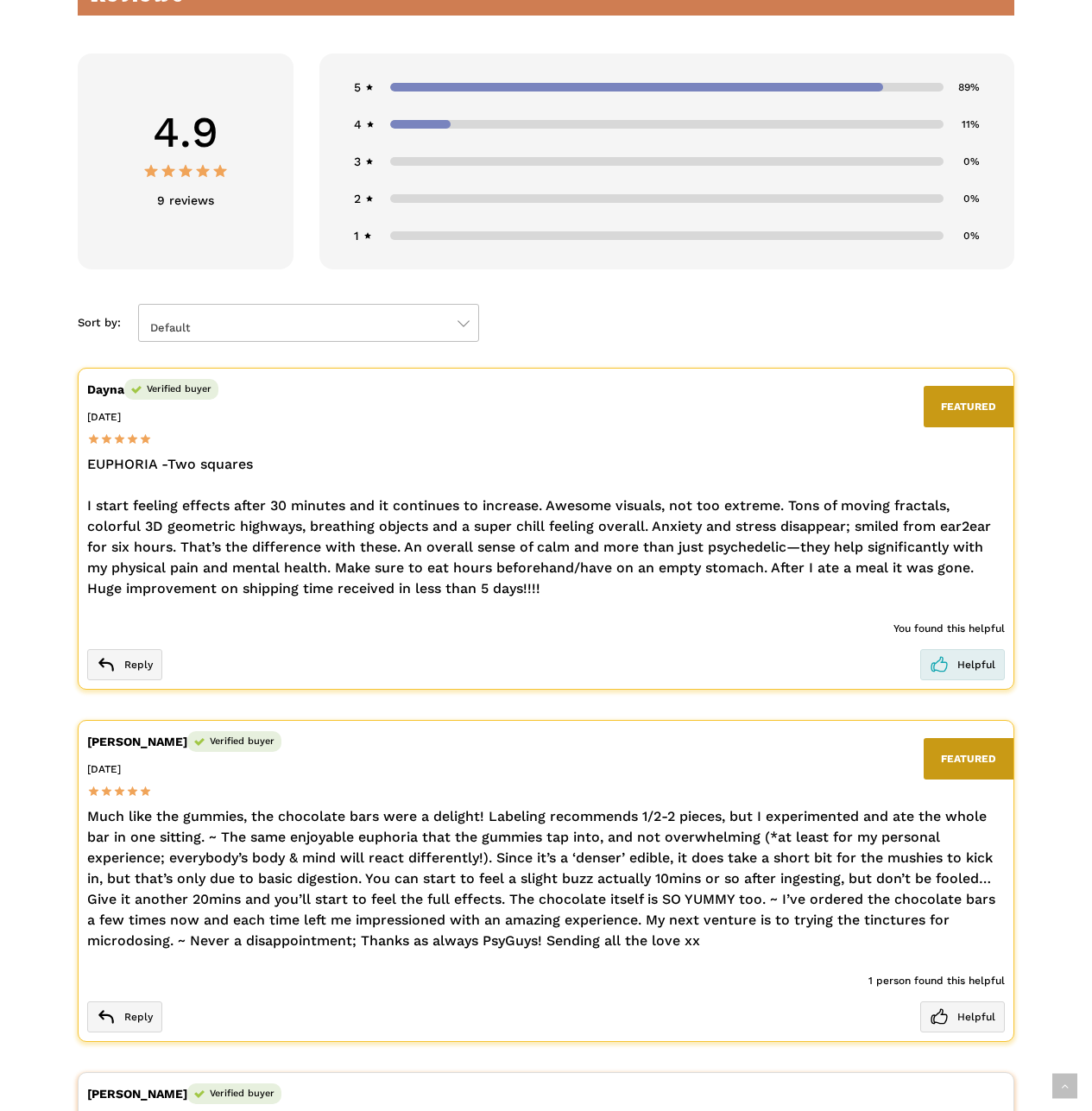
scroll to position [3109, 0]
